Goal: Browse casually: Explore the website without a specific task or goal

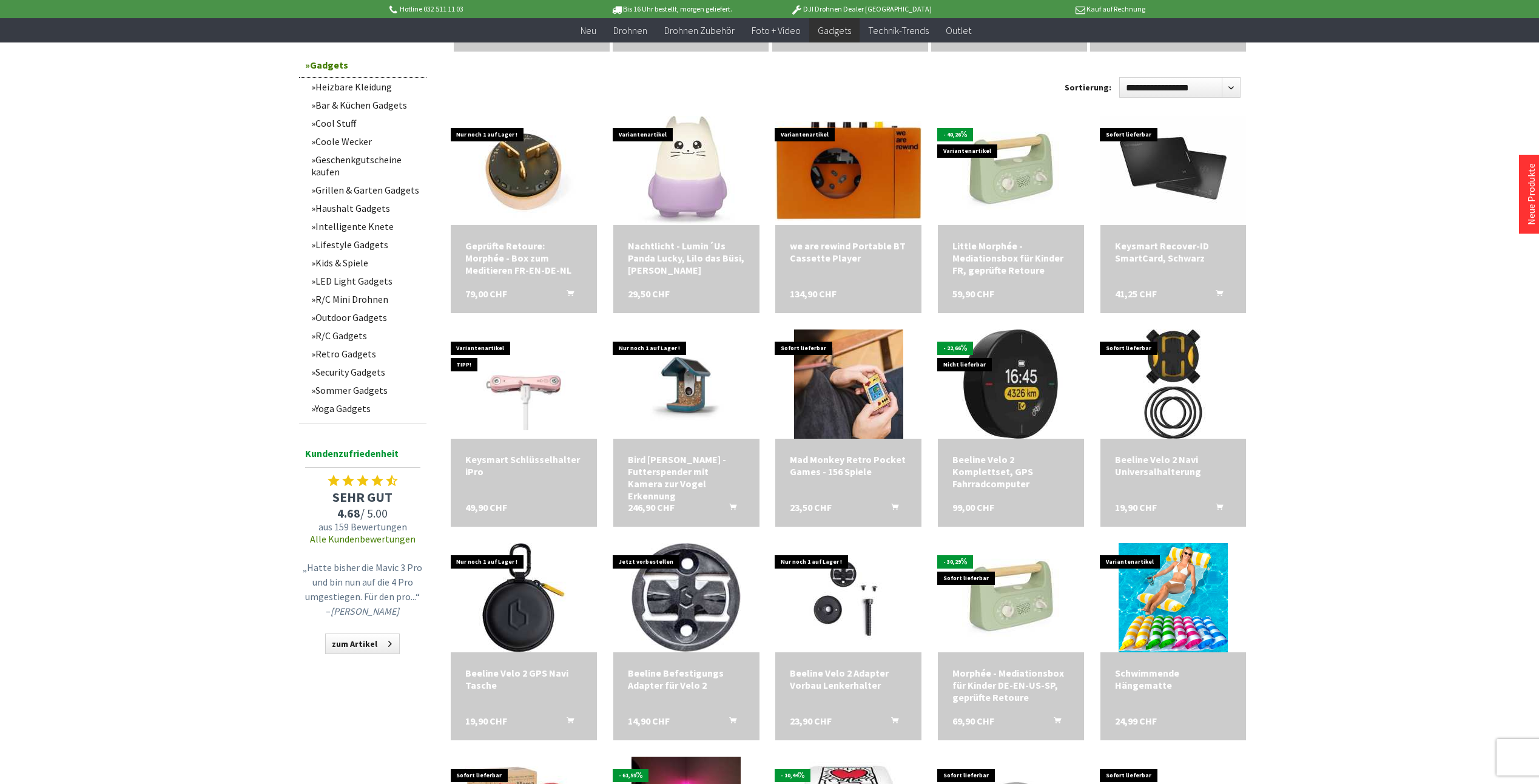
scroll to position [607, 0]
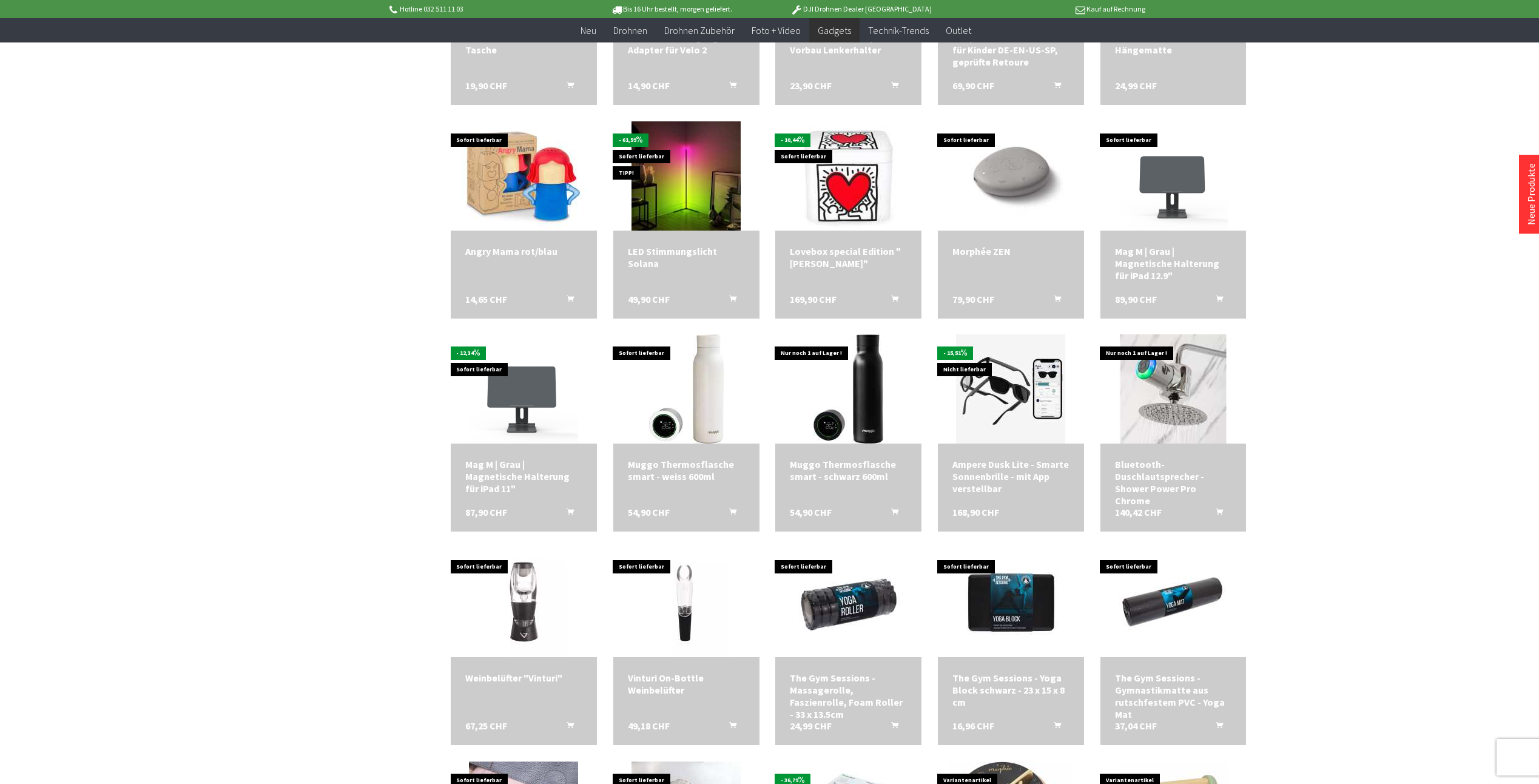
scroll to position [1213, 0]
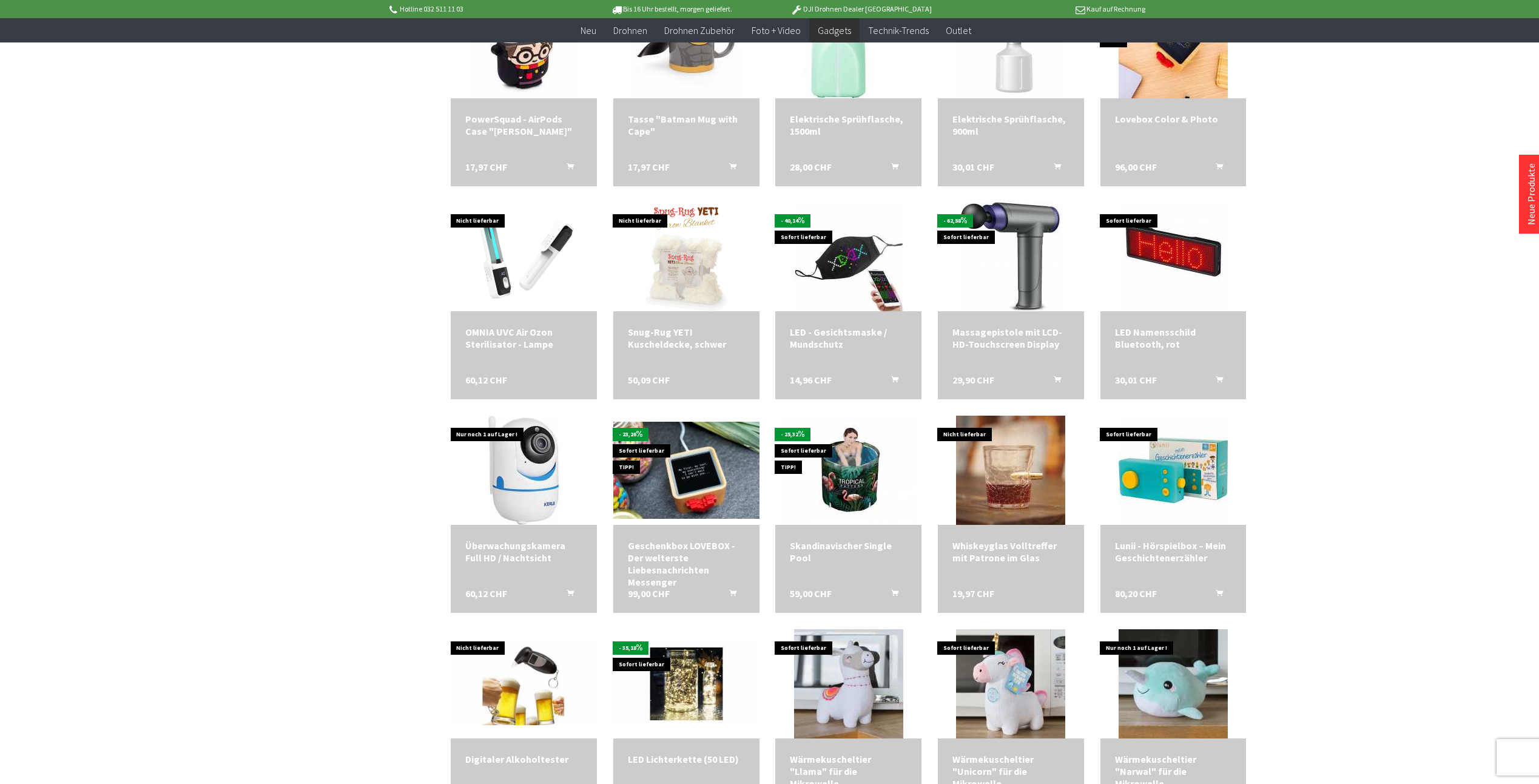
scroll to position [2244, 0]
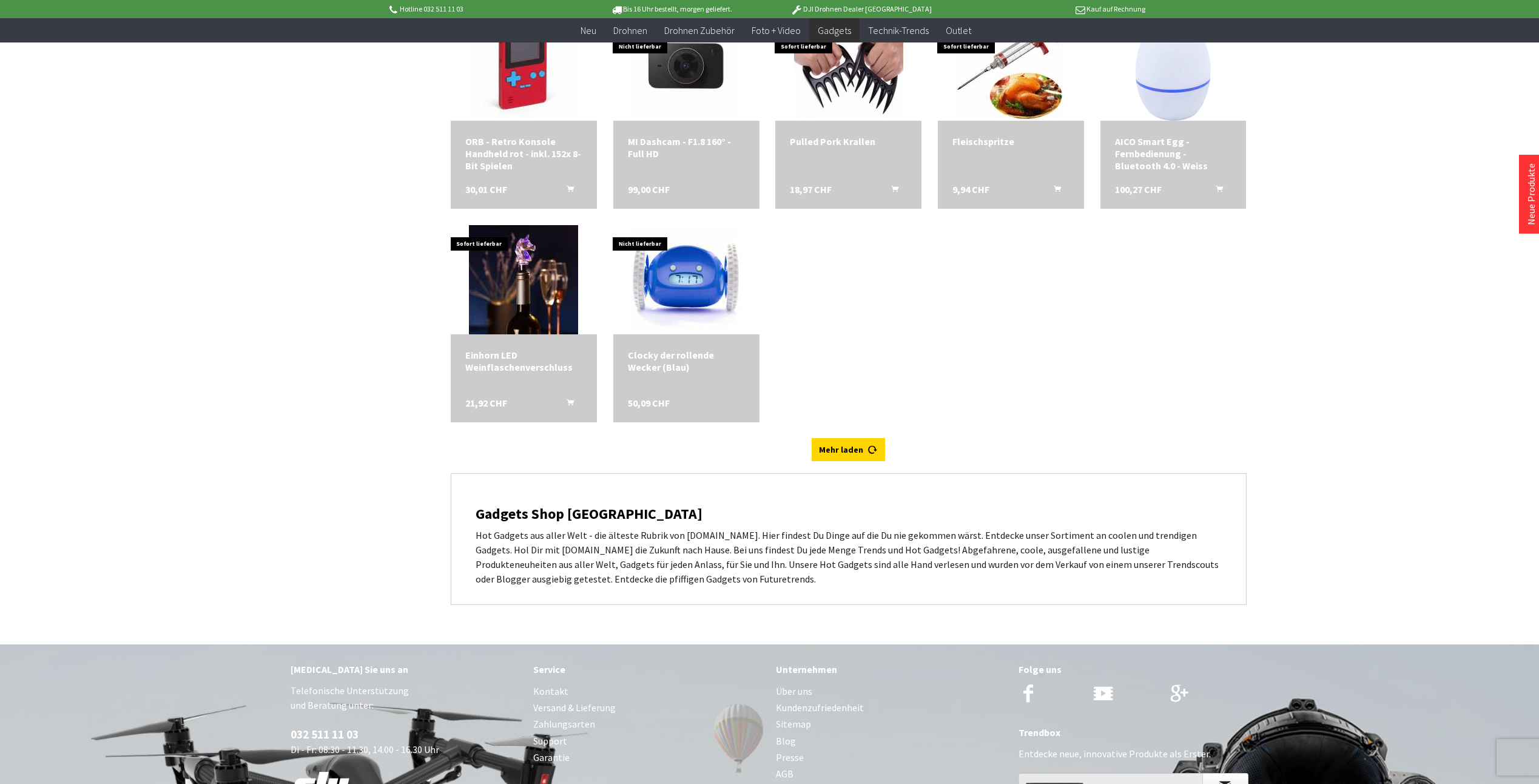
scroll to position [3458, 0]
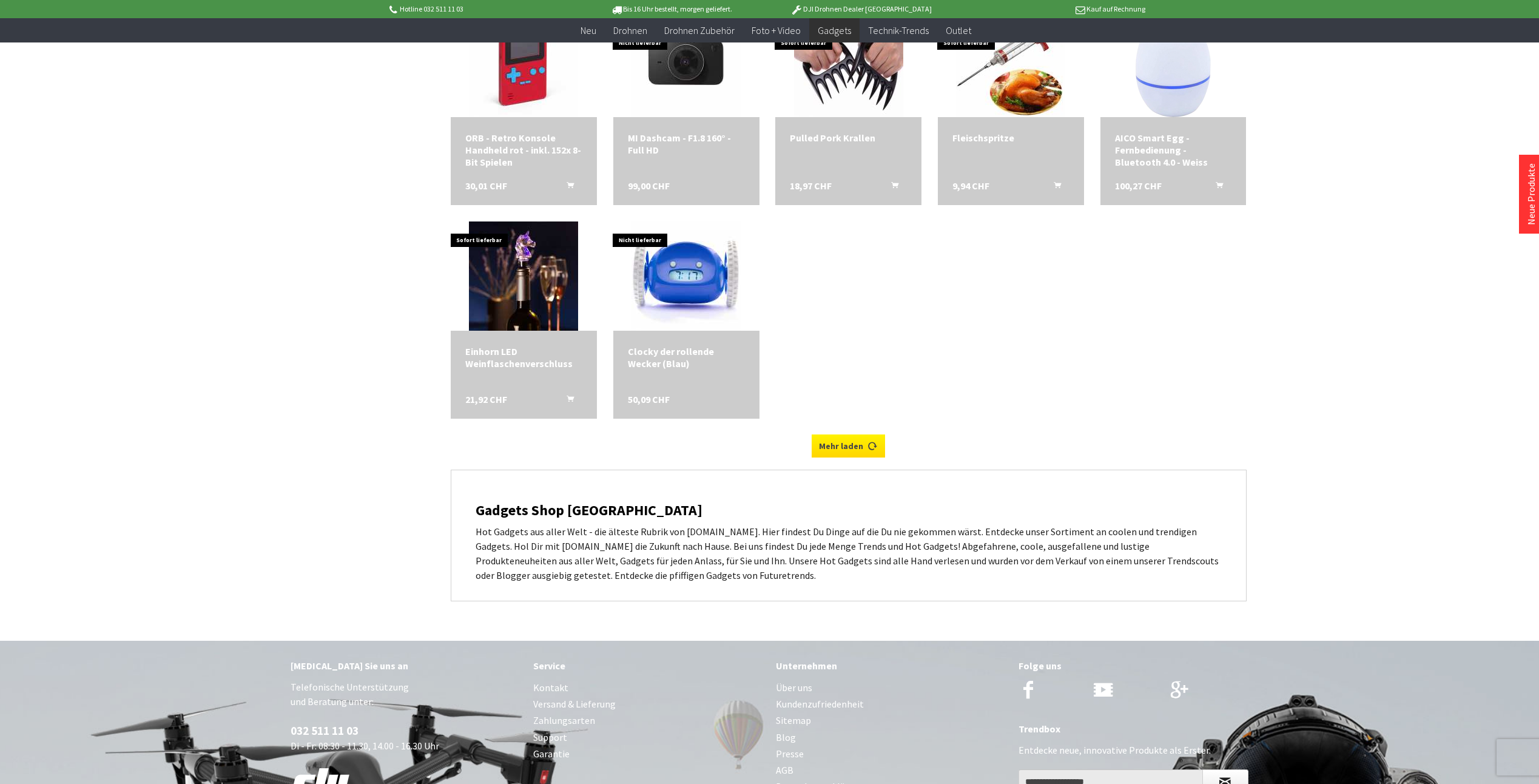
click at [850, 441] on link "Mehr laden" at bounding box center [849, 445] width 74 height 23
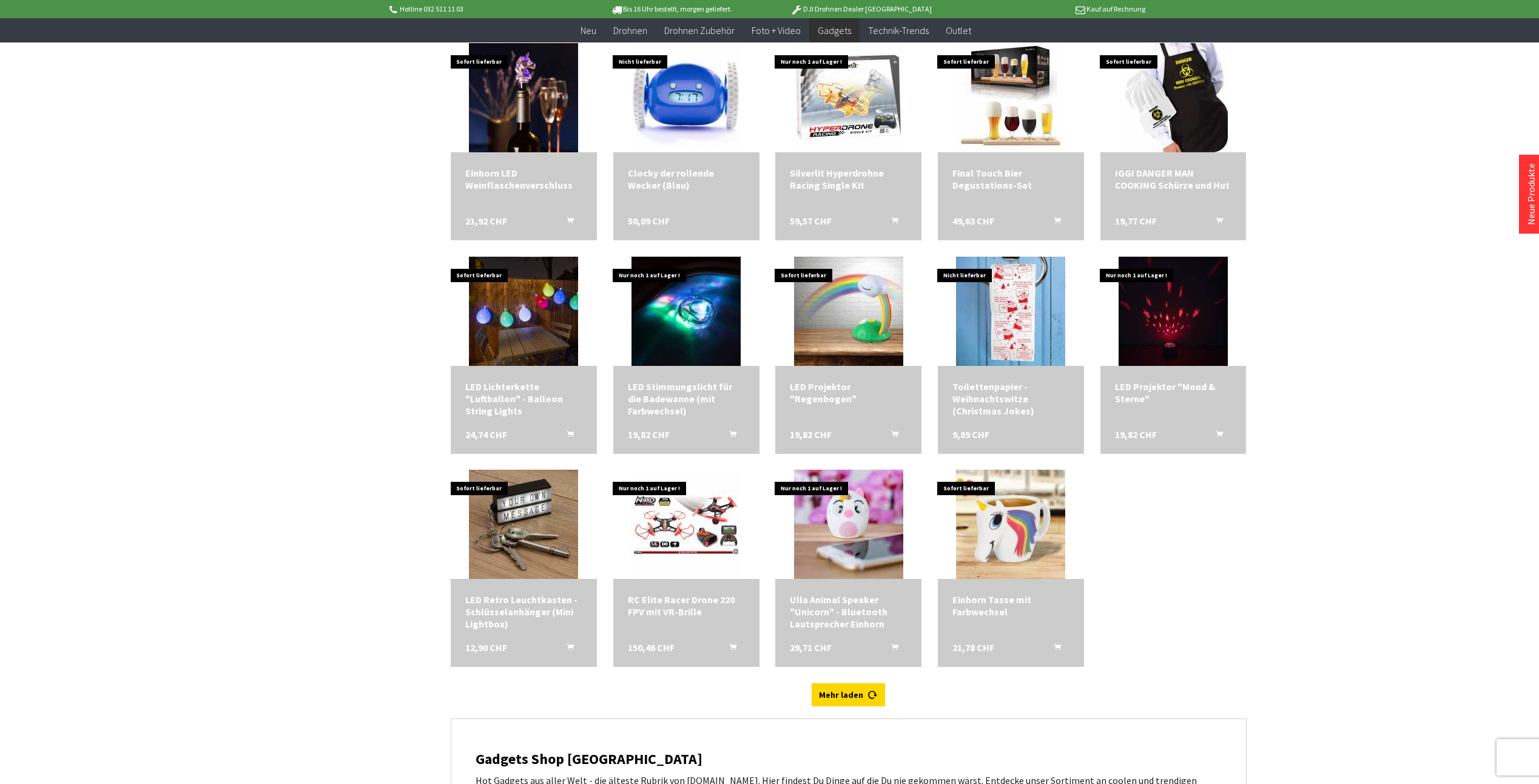
scroll to position [3639, 0]
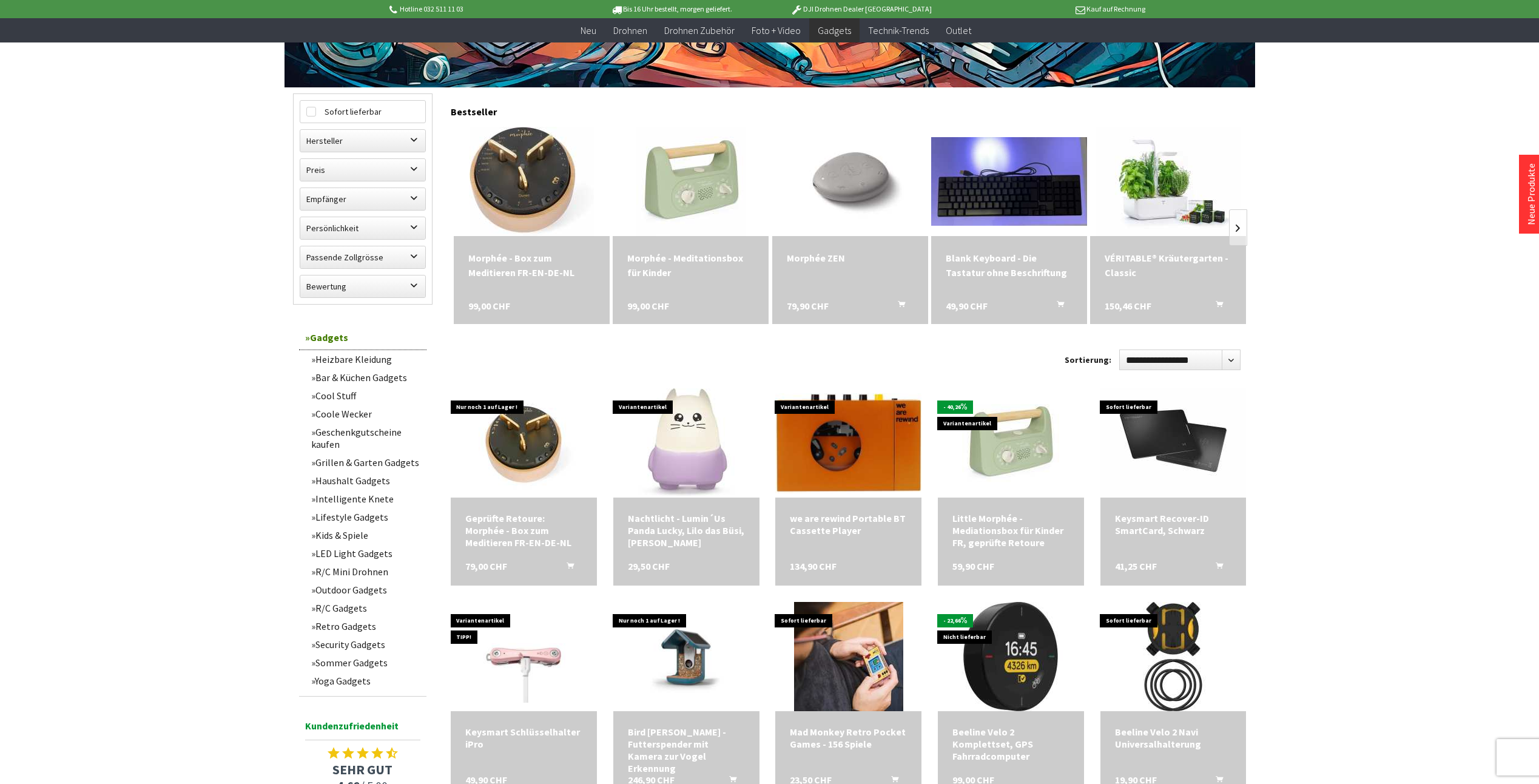
scroll to position [297, 0]
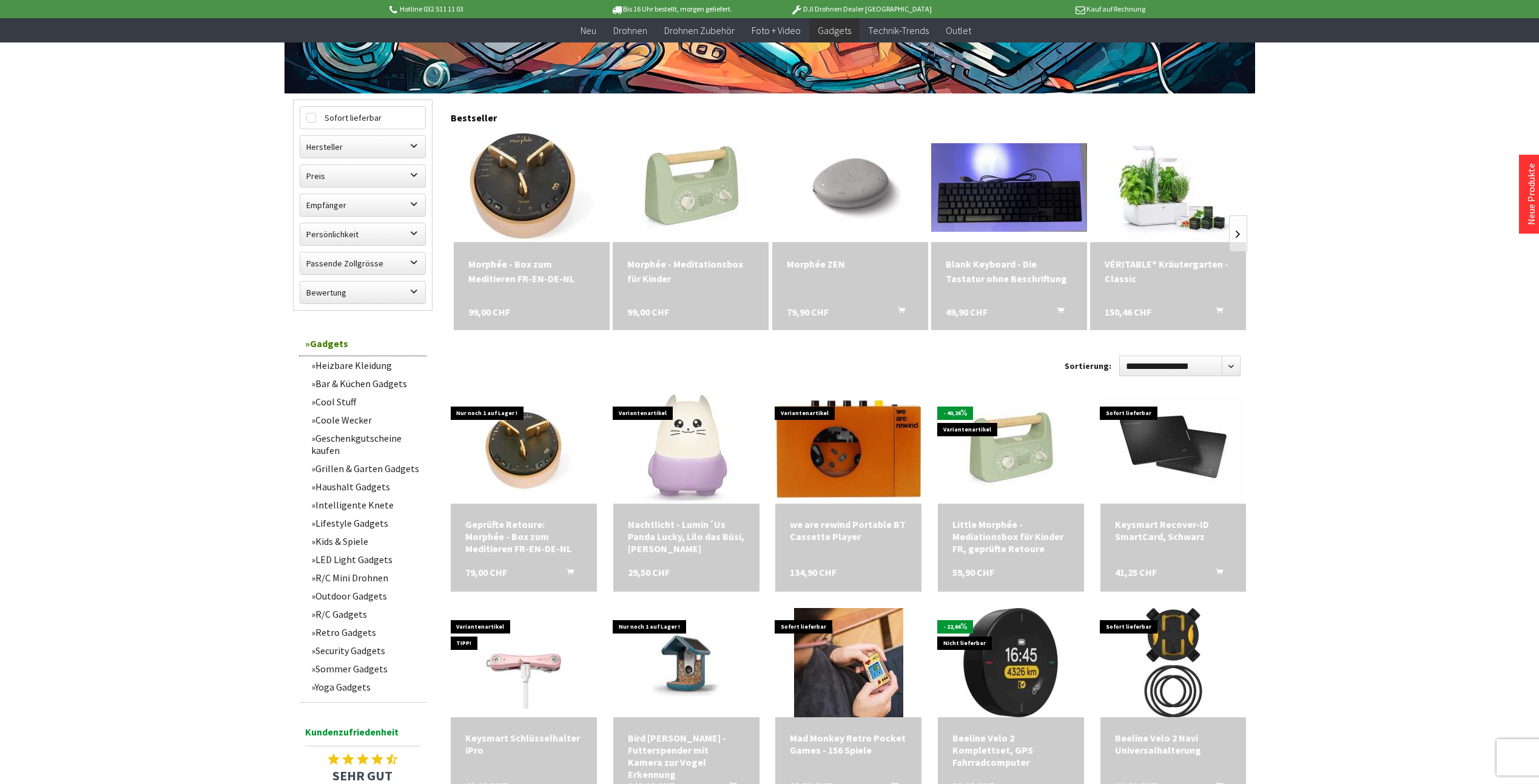
scroll to position [690, 0]
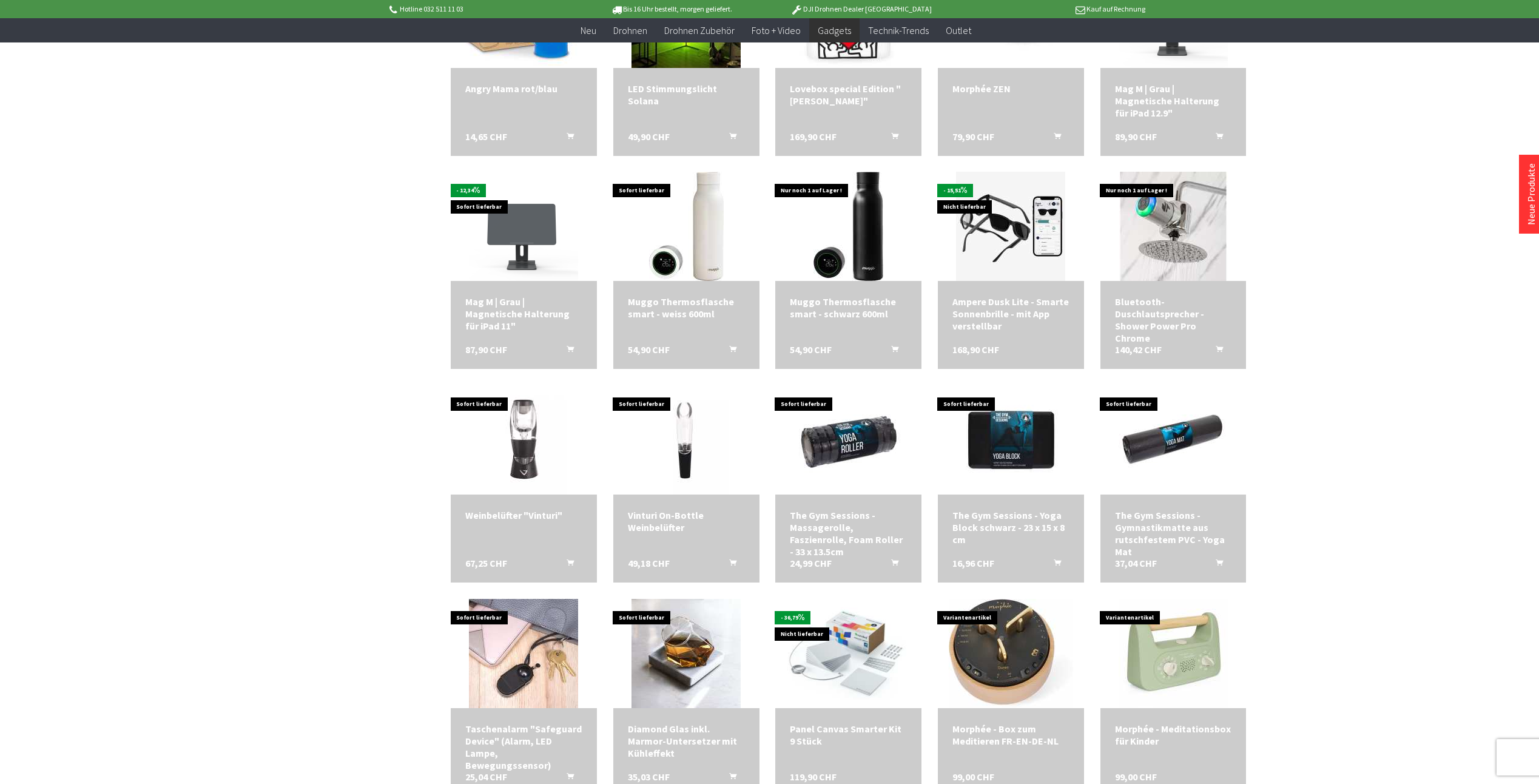
scroll to position [1763, 0]
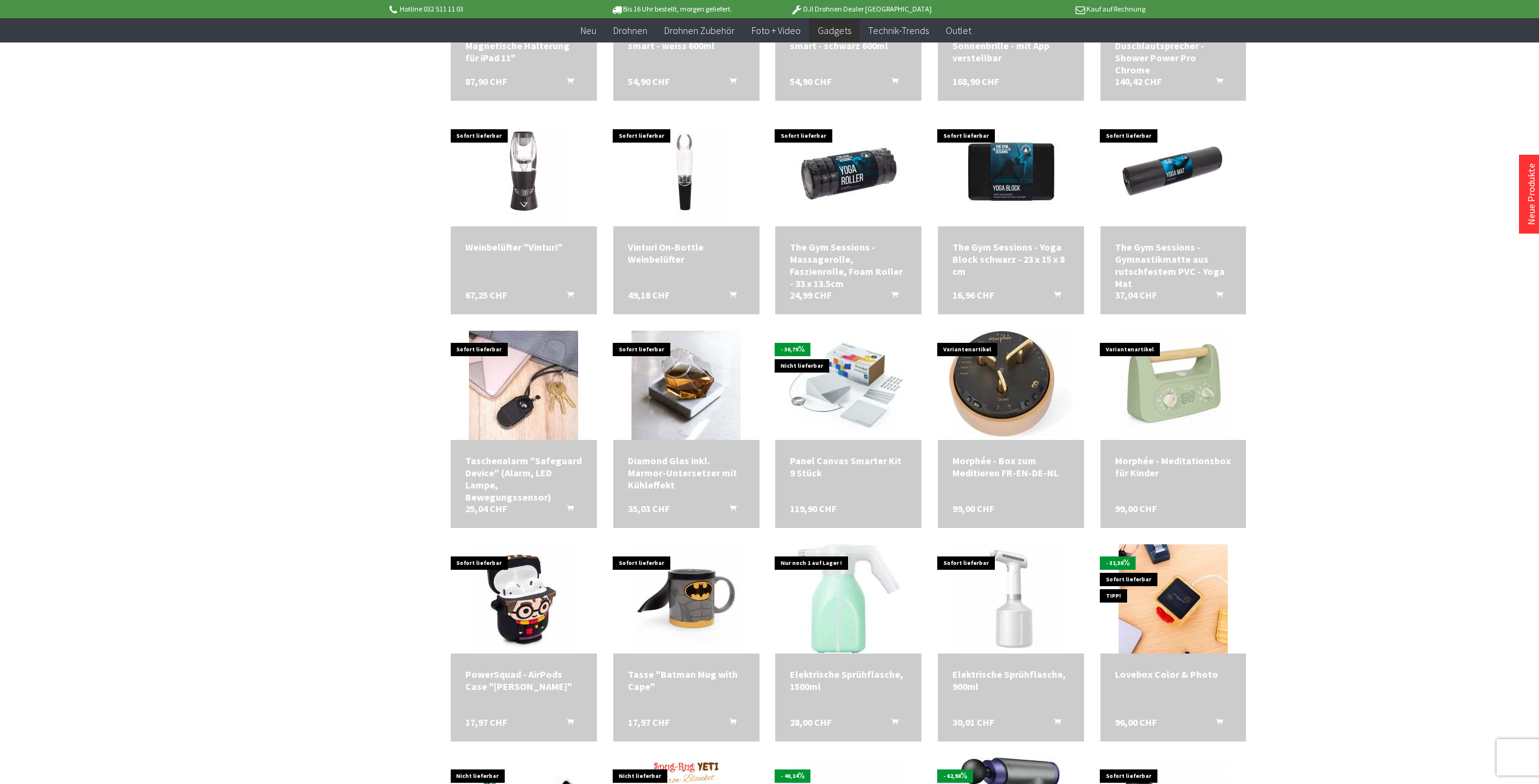
scroll to position [2382, 0]
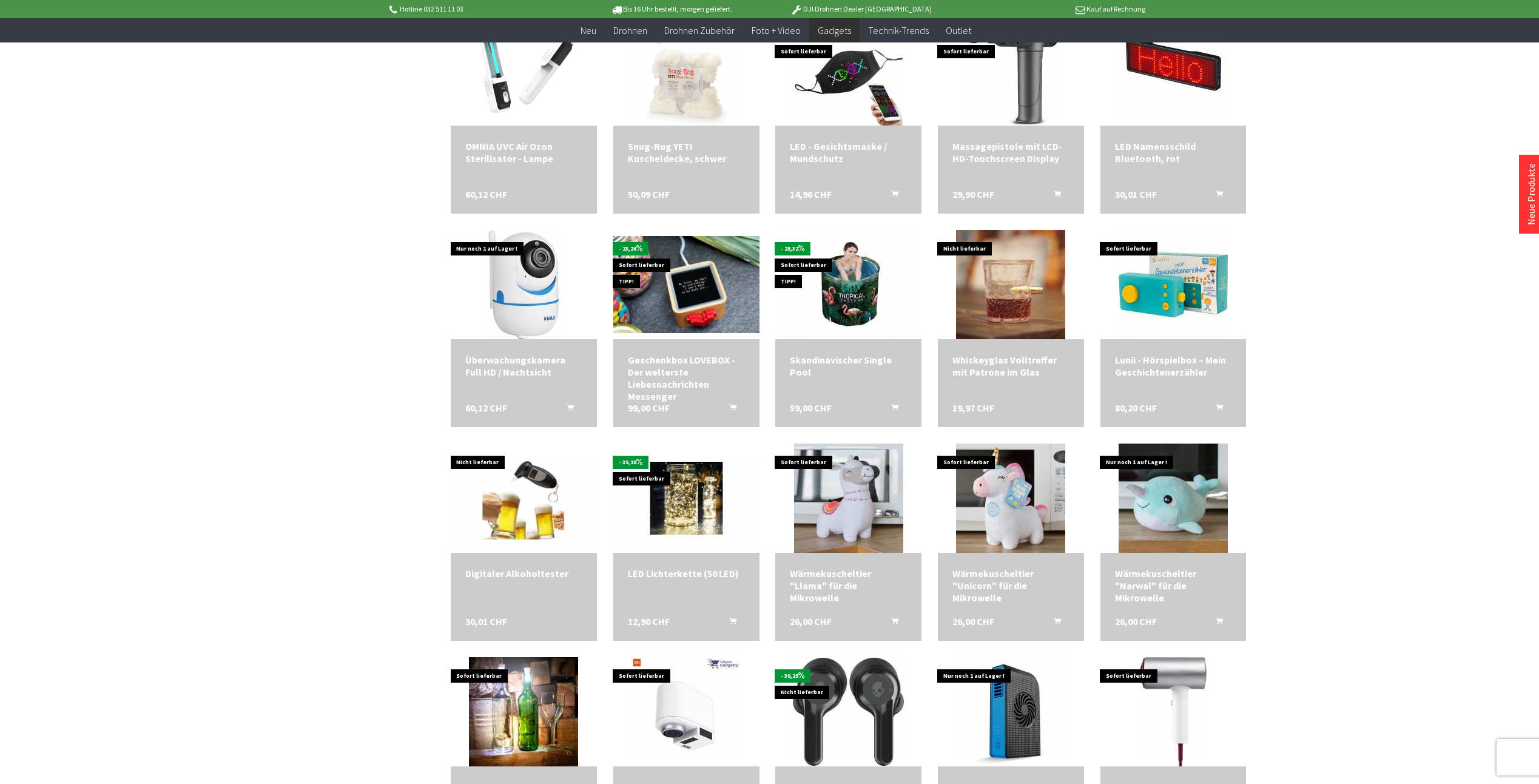
scroll to position [2836, 0]
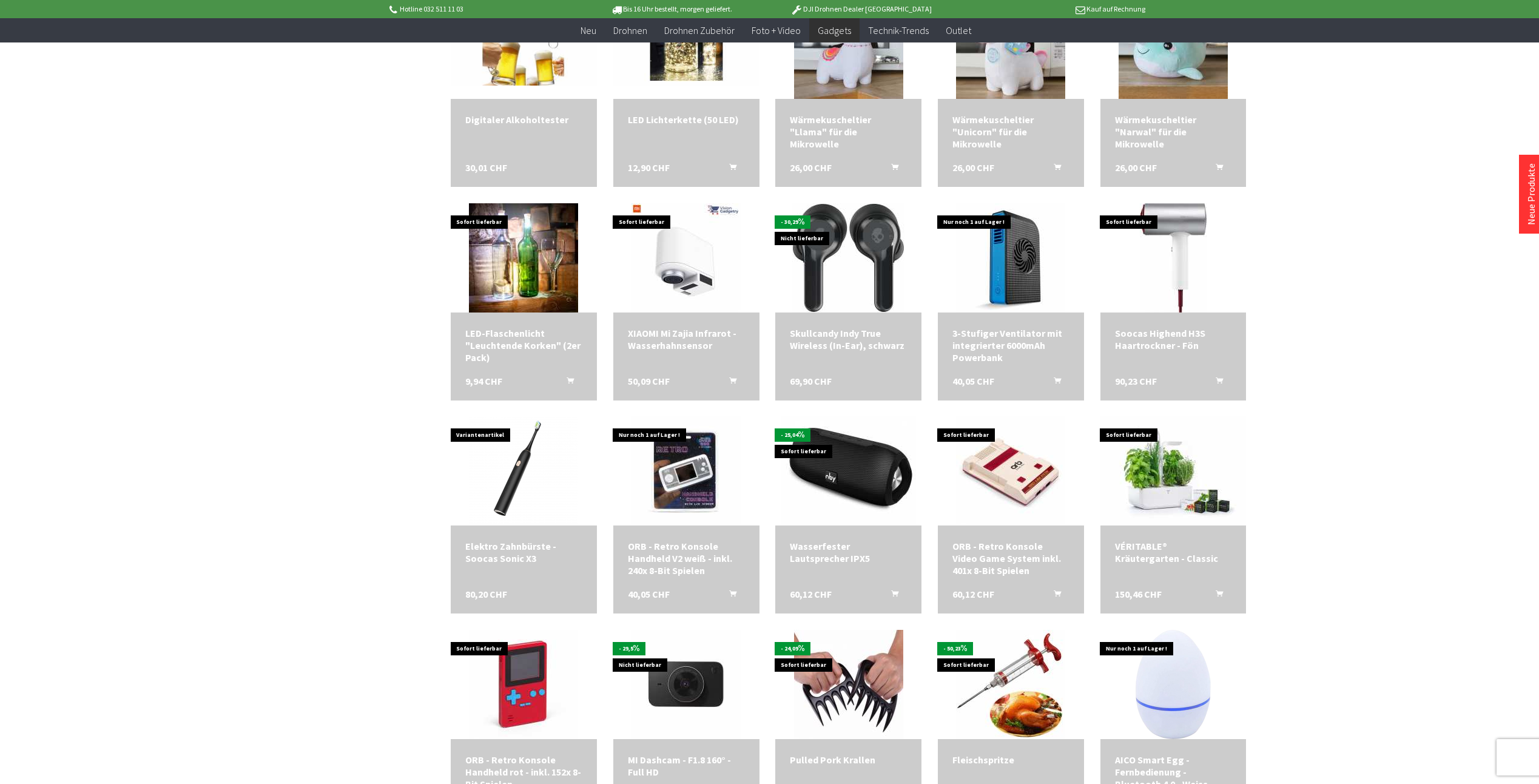
scroll to position [3458, 0]
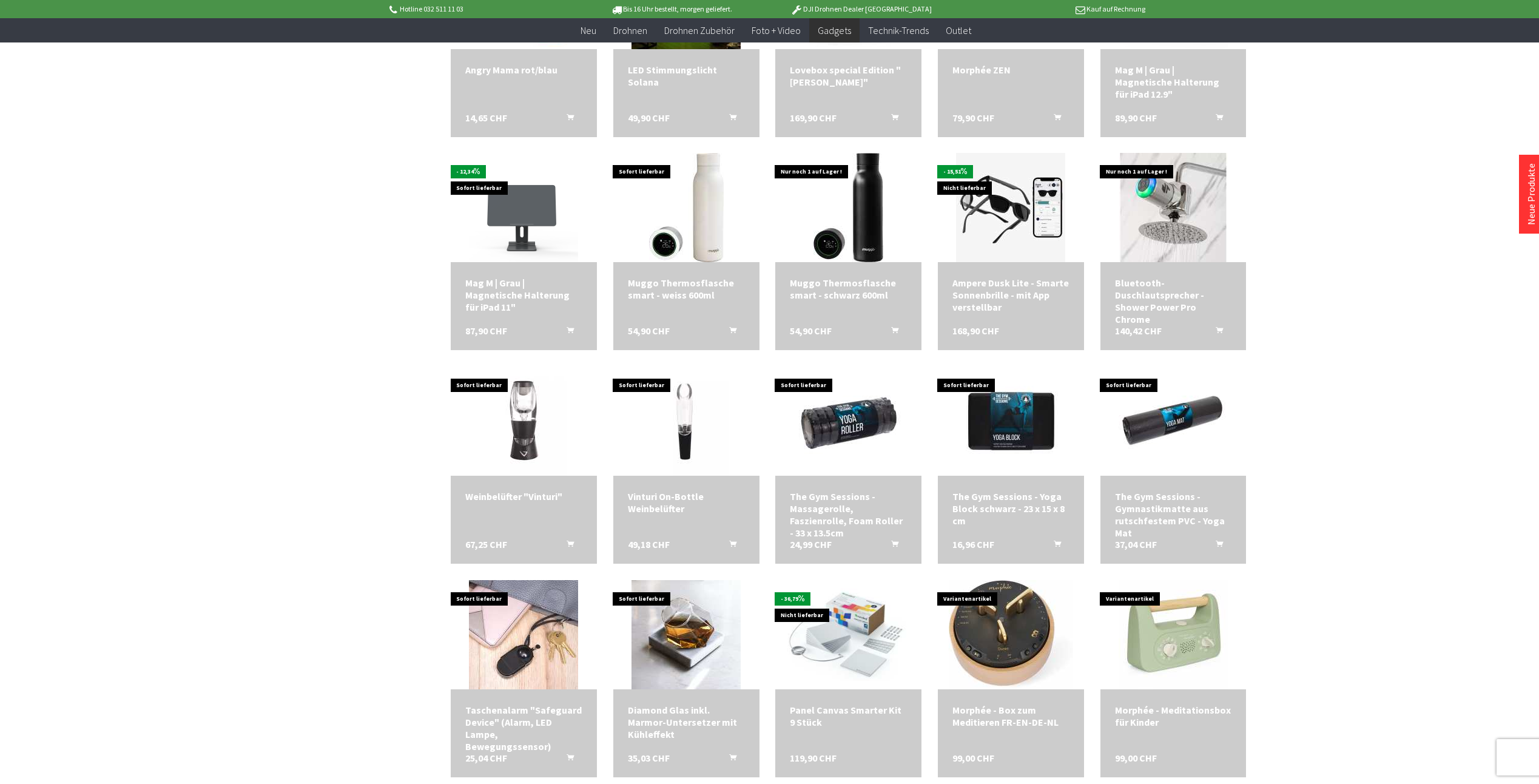
scroll to position [772, 0]
